Goal: Browse casually: Explore the website without a specific task or goal

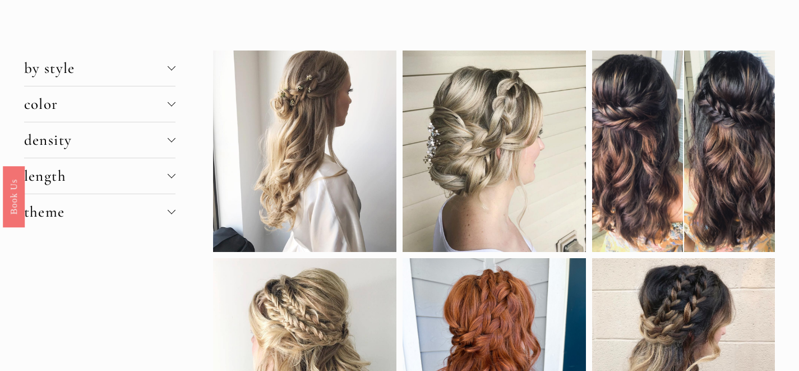
scroll to position [19, 0]
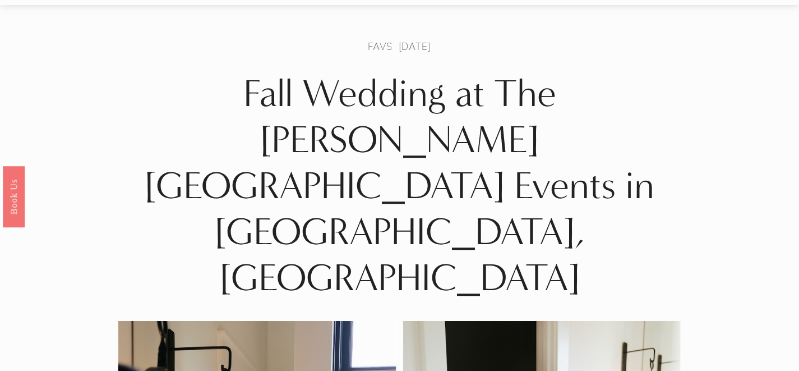
scroll to position [36, 0]
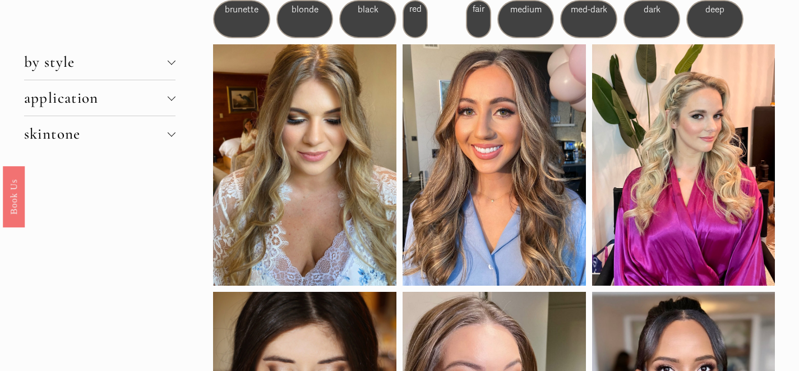
scroll to position [53, 0]
